Goal: Information Seeking & Learning: Stay updated

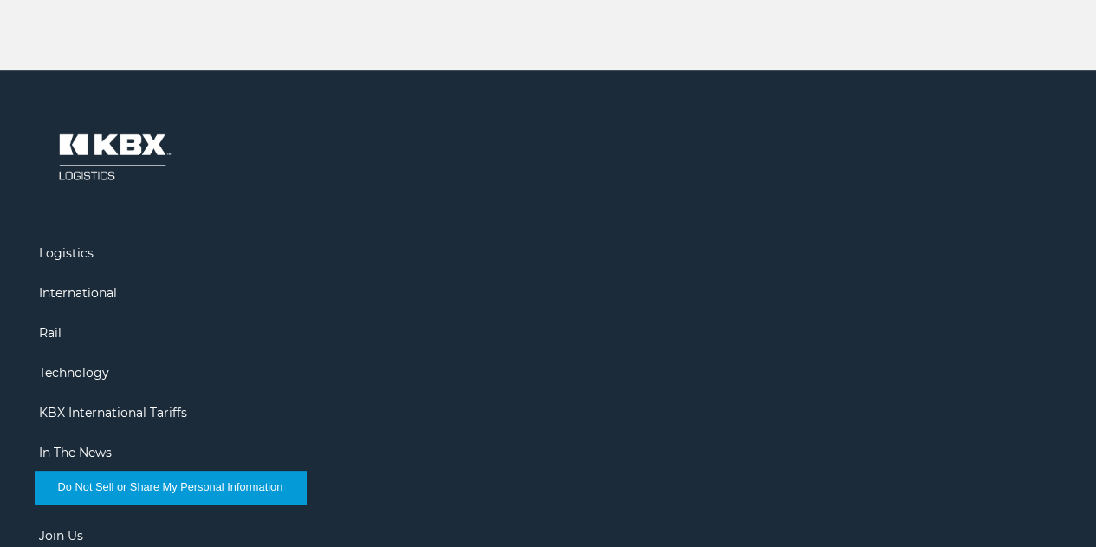
scroll to position [3822, 0]
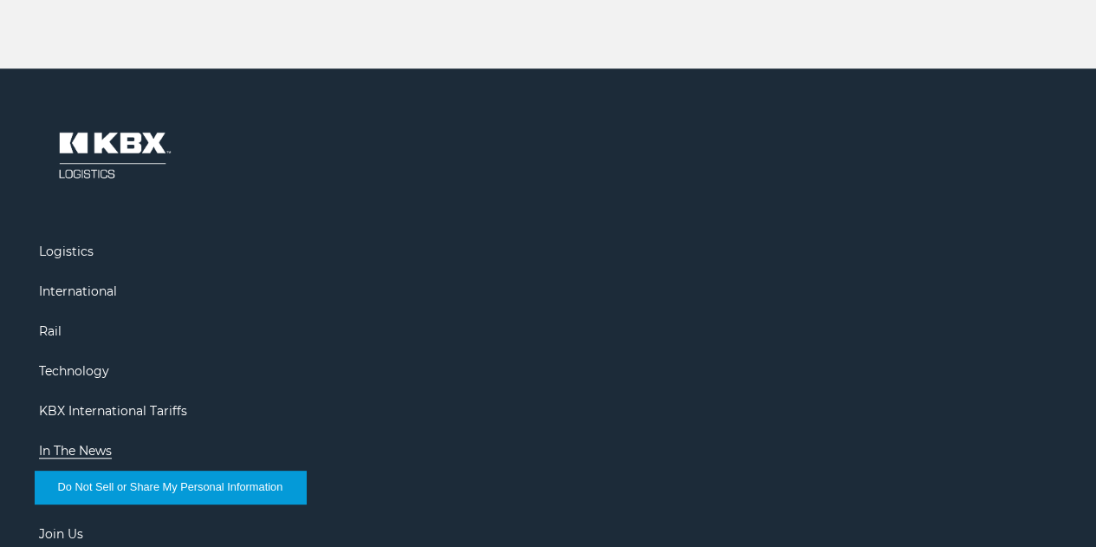
click at [112, 443] on link "In The News" at bounding box center [75, 451] width 73 height 16
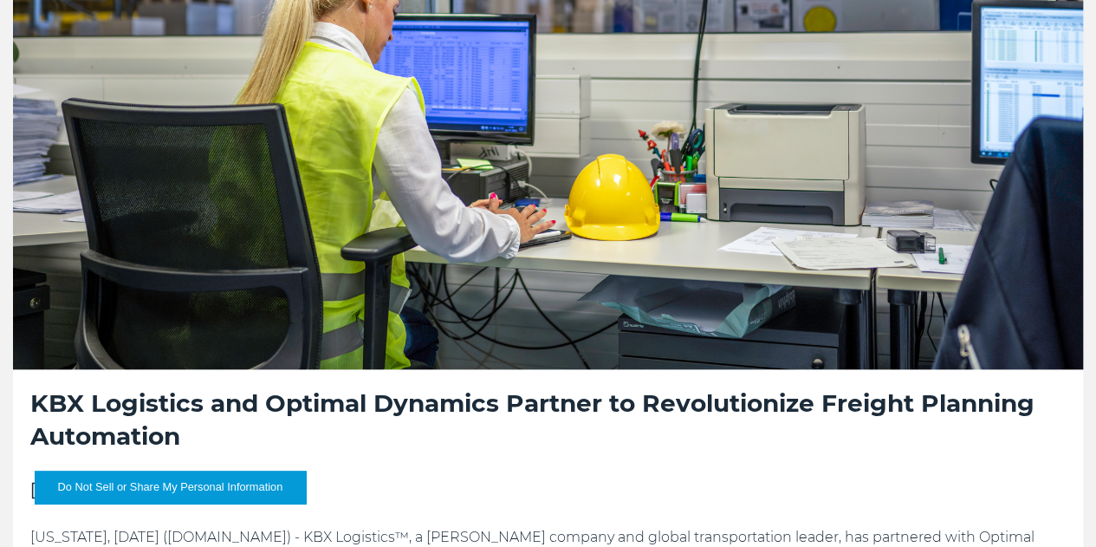
scroll to position [780, 0]
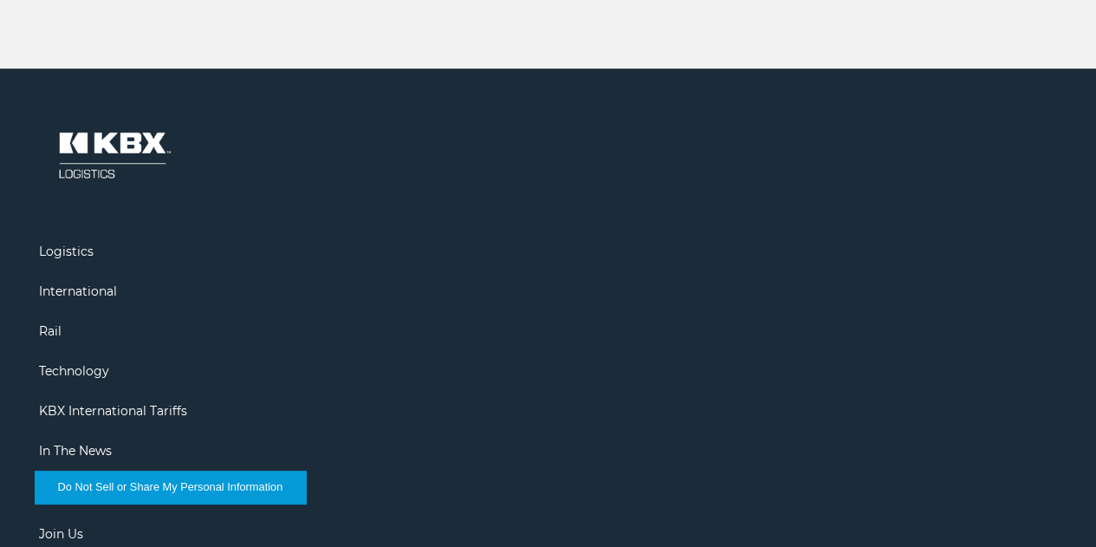
scroll to position [3822, 0]
click at [112, 443] on link "In The News" at bounding box center [75, 451] width 73 height 16
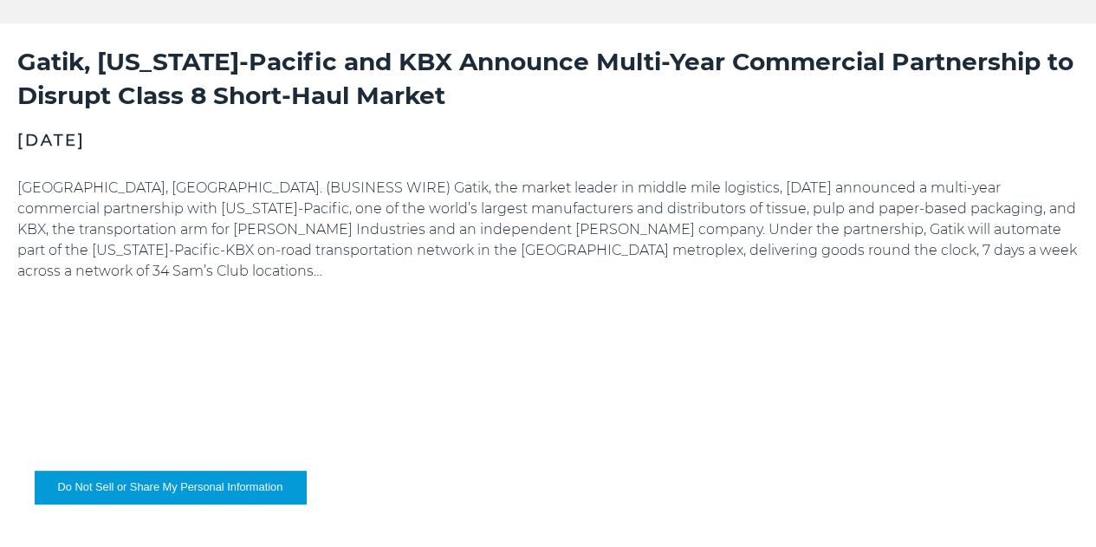
scroll to position [1733, 0]
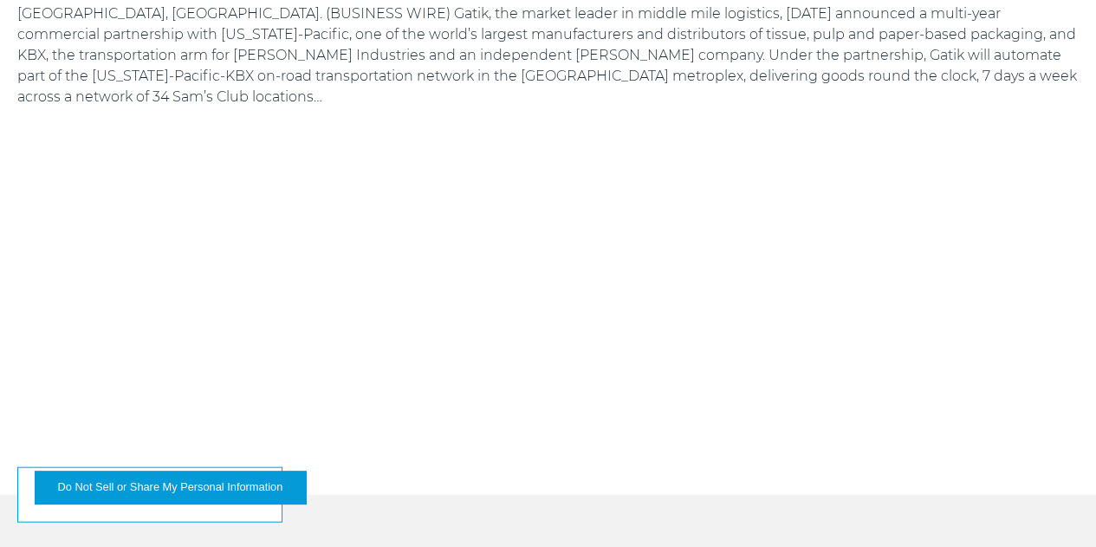
click at [218, 489] on span "Continue Reading" at bounding box center [131, 495] width 174 height 13
